Goal: Transaction & Acquisition: Purchase product/service

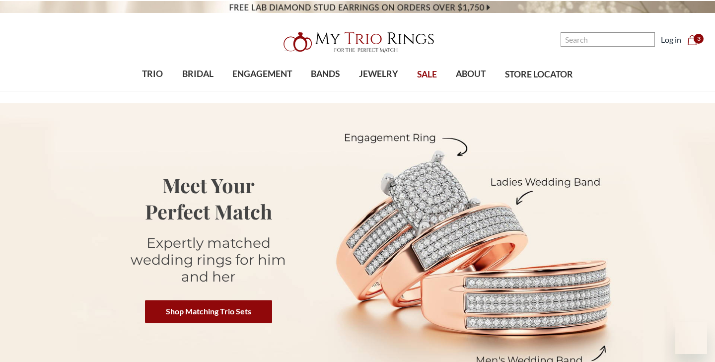
scroll to position [-1, 0]
click at [696, 43] on span "3" at bounding box center [699, 39] width 10 height 10
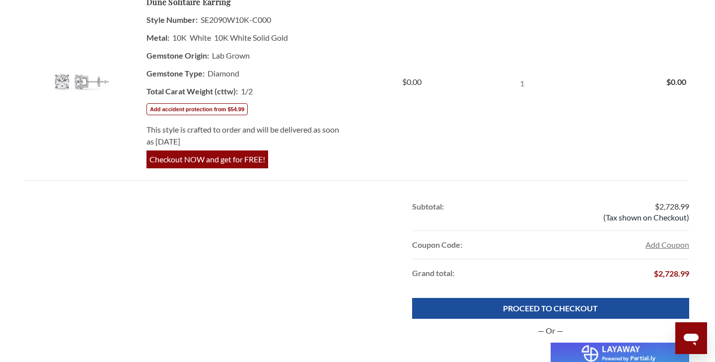
scroll to position [705, 0]
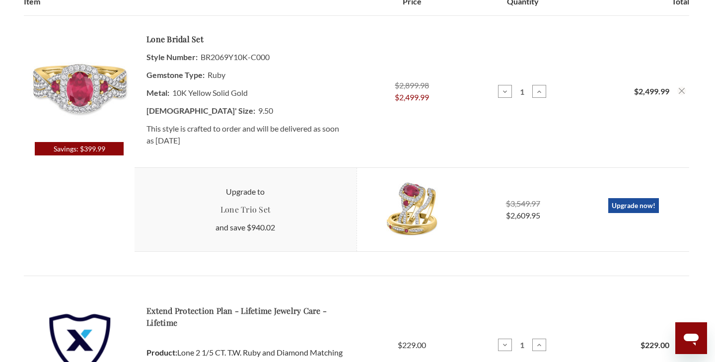
scroll to position [253, 0]
click at [191, 42] on link "Lone Bridal Set" at bounding box center [175, 40] width 57 height 12
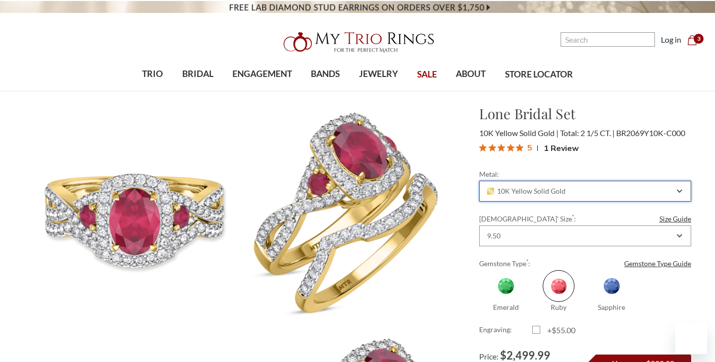
click at [677, 188] on icon "Combobox" at bounding box center [679, 191] width 5 height 6
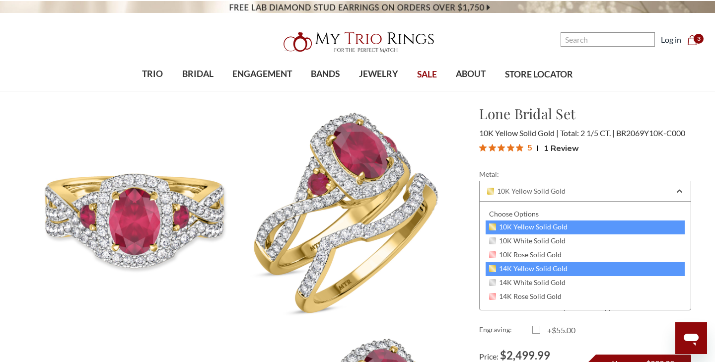
click at [569, 271] on div "14K Yellow Solid Gold" at bounding box center [585, 269] width 199 height 14
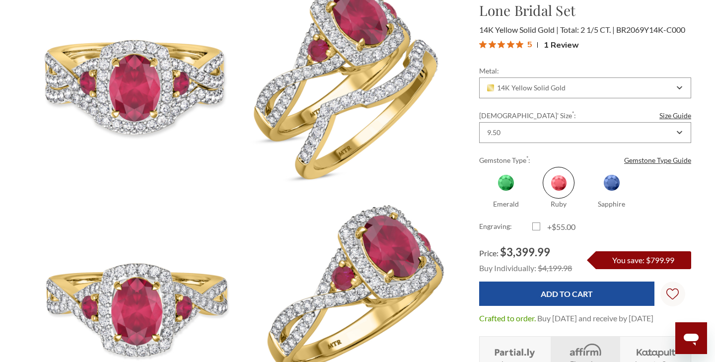
scroll to position [165, 0]
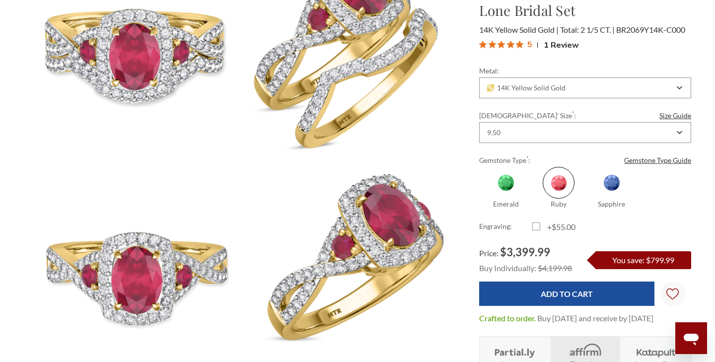
click at [616, 181] on span at bounding box center [612, 183] width 32 height 32
click at [590, 205] on input "Sapphire" at bounding box center [590, 205] width 0 height 0
radio input "true"
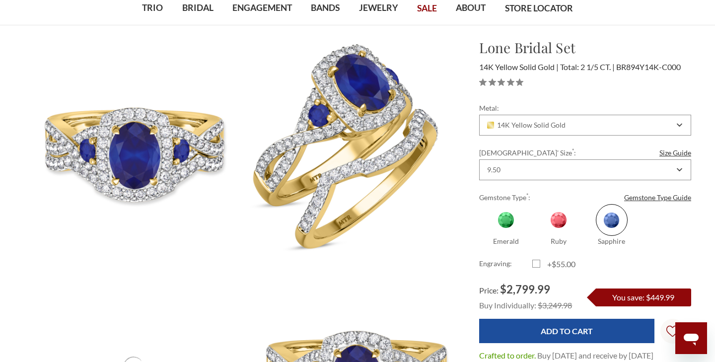
click at [505, 224] on span at bounding box center [506, 220] width 32 height 32
click at [484, 242] on input "Emerald" at bounding box center [483, 242] width 0 height 0
radio input "true"
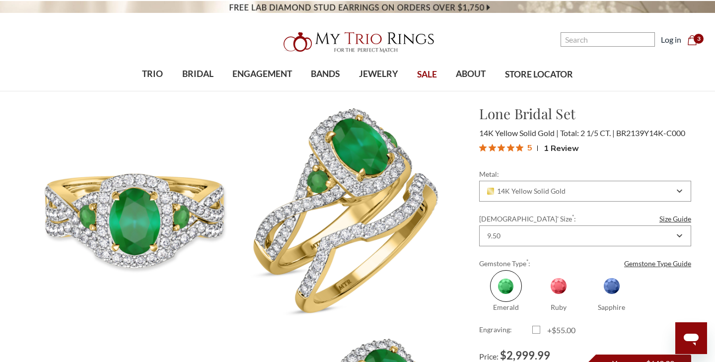
click at [561, 285] on span at bounding box center [559, 286] width 32 height 32
click at [537, 308] on input "Ruby" at bounding box center [536, 308] width 0 height 0
radio input "true"
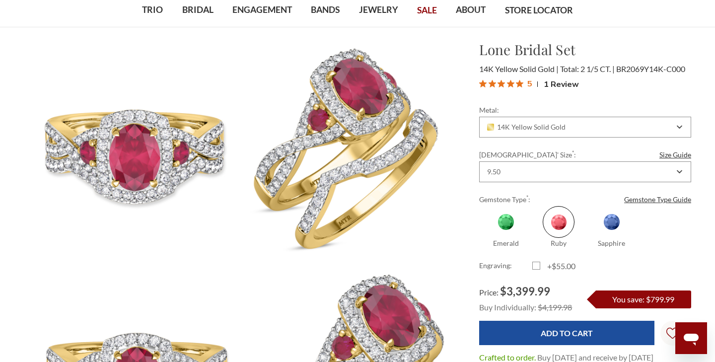
scroll to position [64, 0]
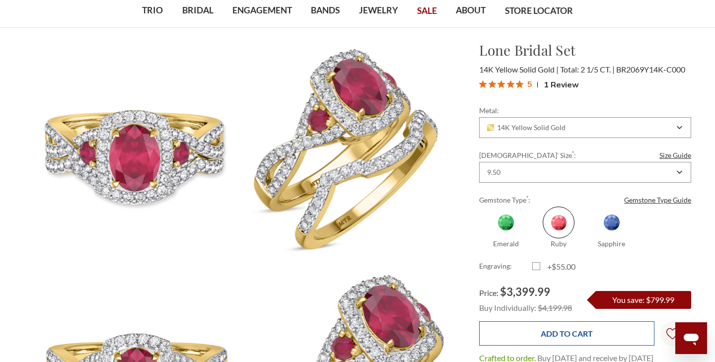
click at [581, 325] on input "Add to Cart" at bounding box center [566, 333] width 175 height 24
type input "Add to Cart"
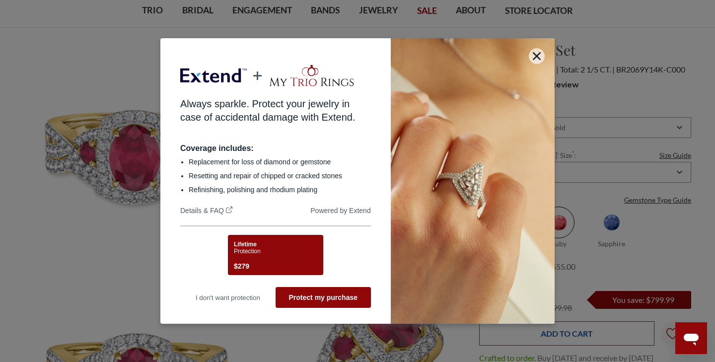
scroll to position [0, 0]
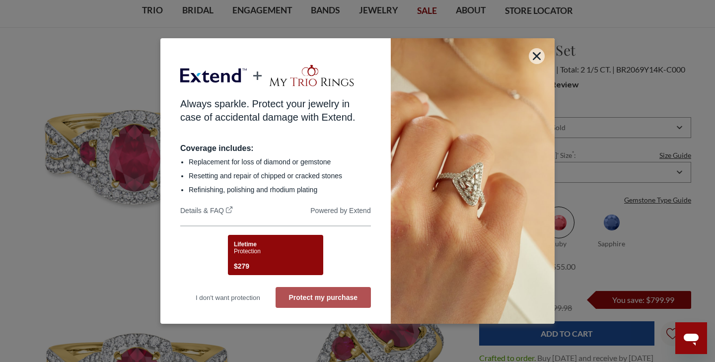
click at [341, 294] on button "Protect my purchase" at bounding box center [323, 297] width 95 height 21
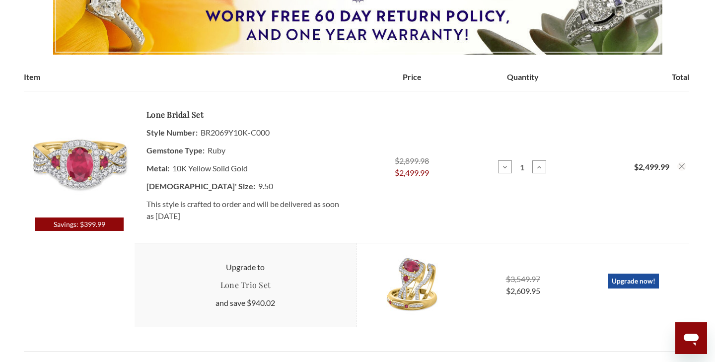
click at [682, 166] on use "Remove Lone 2 1/5 CT. T.W. Ruby and Diamond Matching Bridal Ring Set 10K Yellow…" at bounding box center [682, 166] width 6 height 6
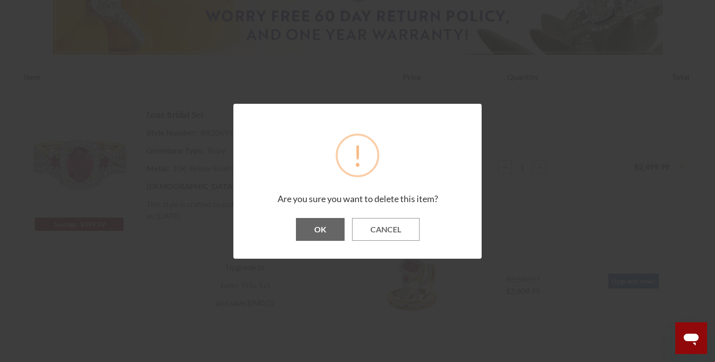
click at [329, 230] on button "OK" at bounding box center [320, 229] width 49 height 23
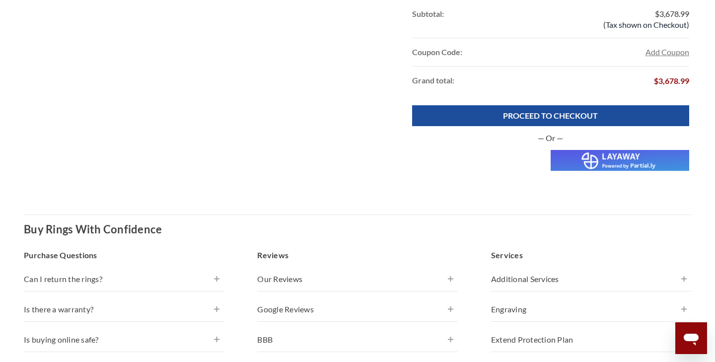
scroll to position [883, 0]
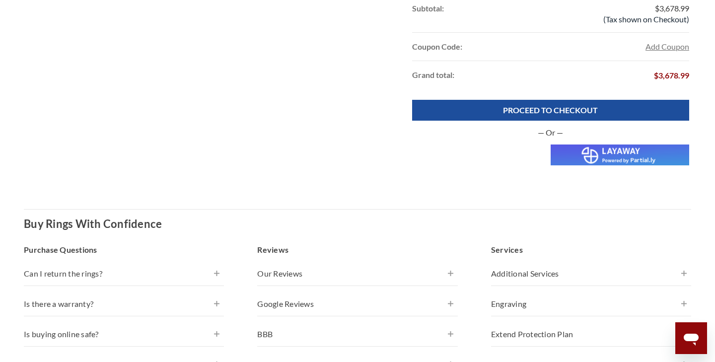
click at [651, 153] on img at bounding box center [620, 155] width 139 height 21
